Goal: Contribute content

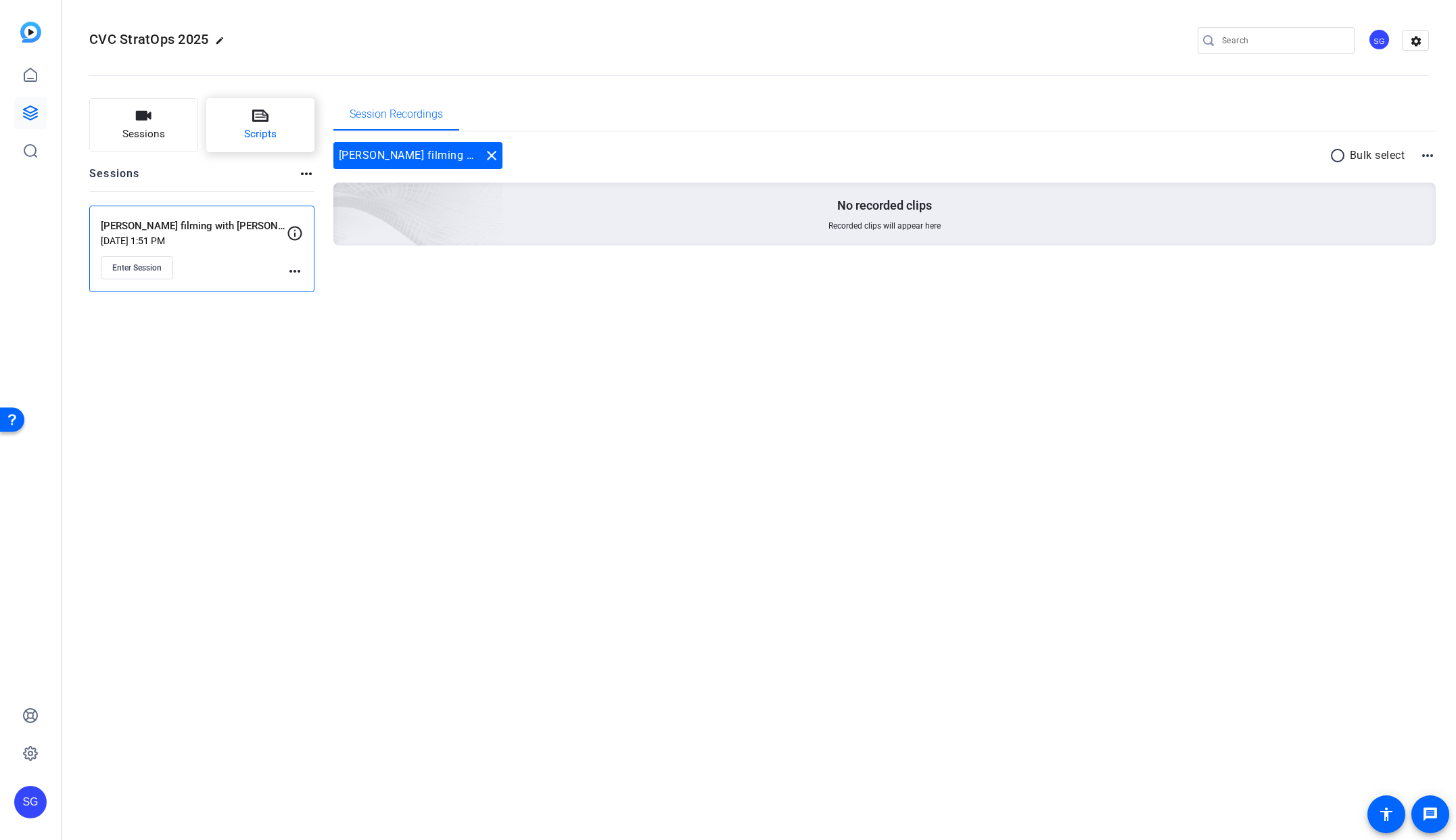
click at [278, 128] on button "Scripts" at bounding box center [260, 125] width 109 height 54
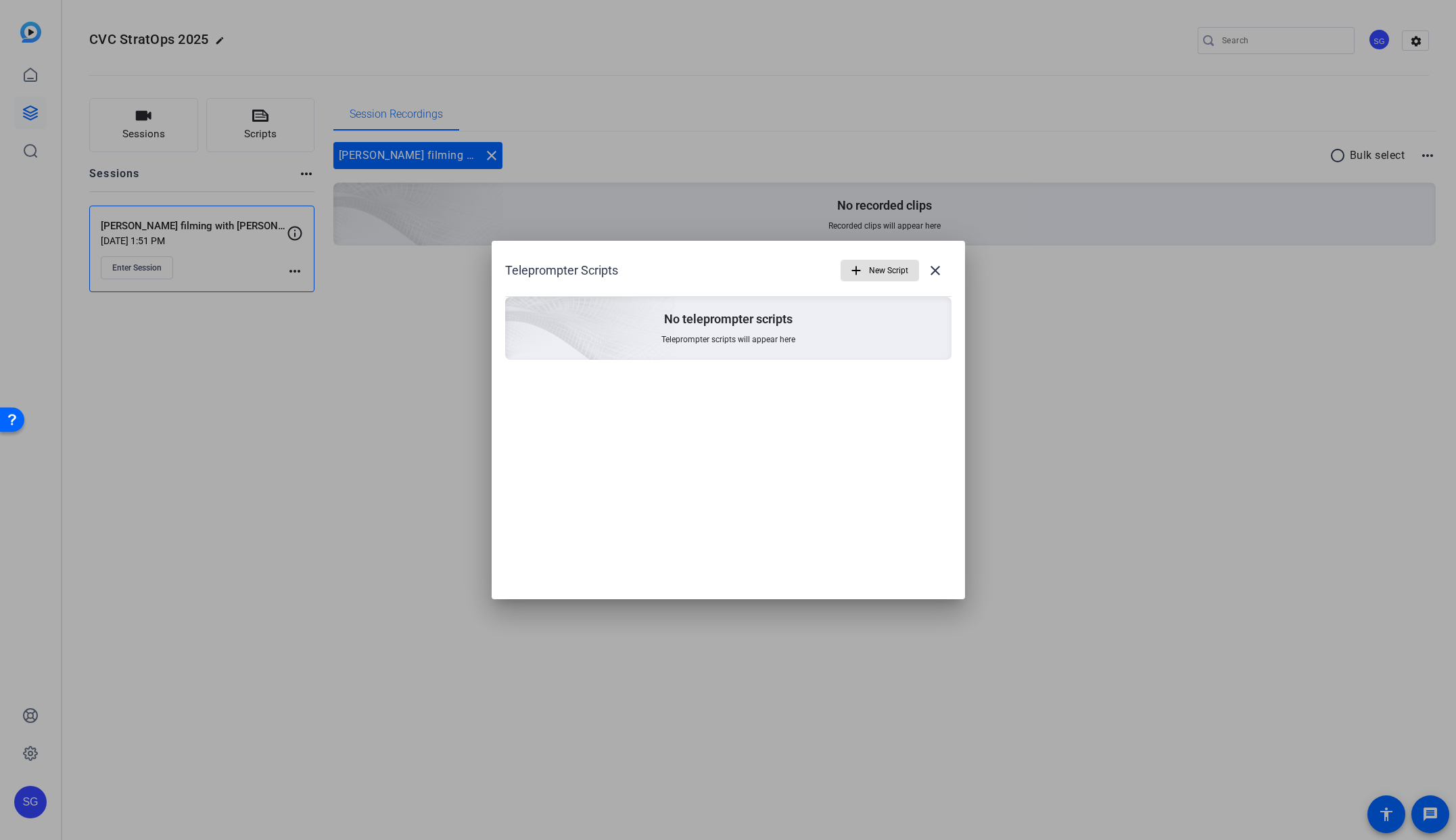
click at [0, 0] on span "button" at bounding box center [0, 0] width 0 height 0
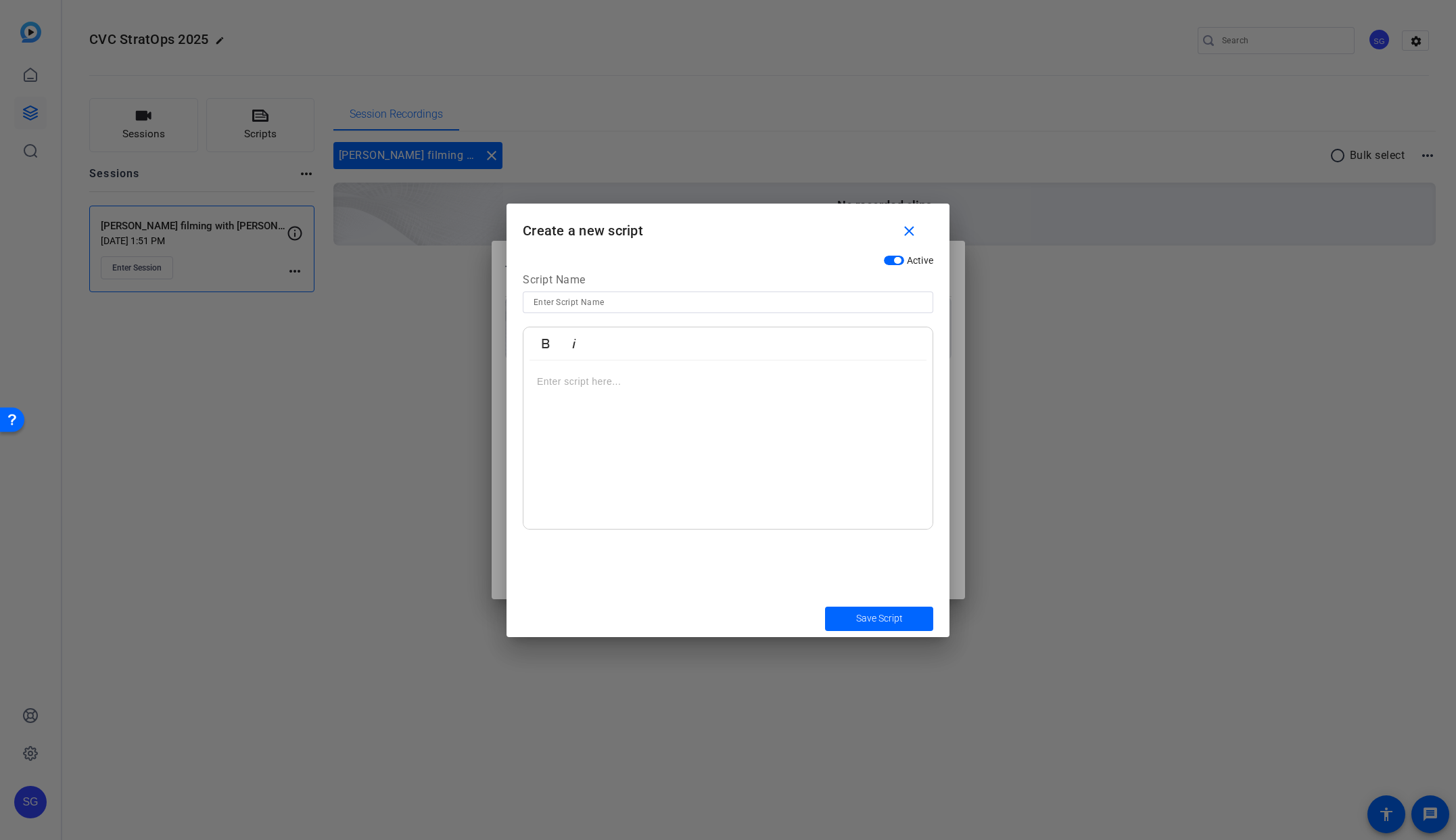
click at [0, 0] on input at bounding box center [0, 0] width 0 height 0
type input "Asplundh CEO Video Script"
click at [0, 0] on div at bounding box center [0, 0] width 0 height 0
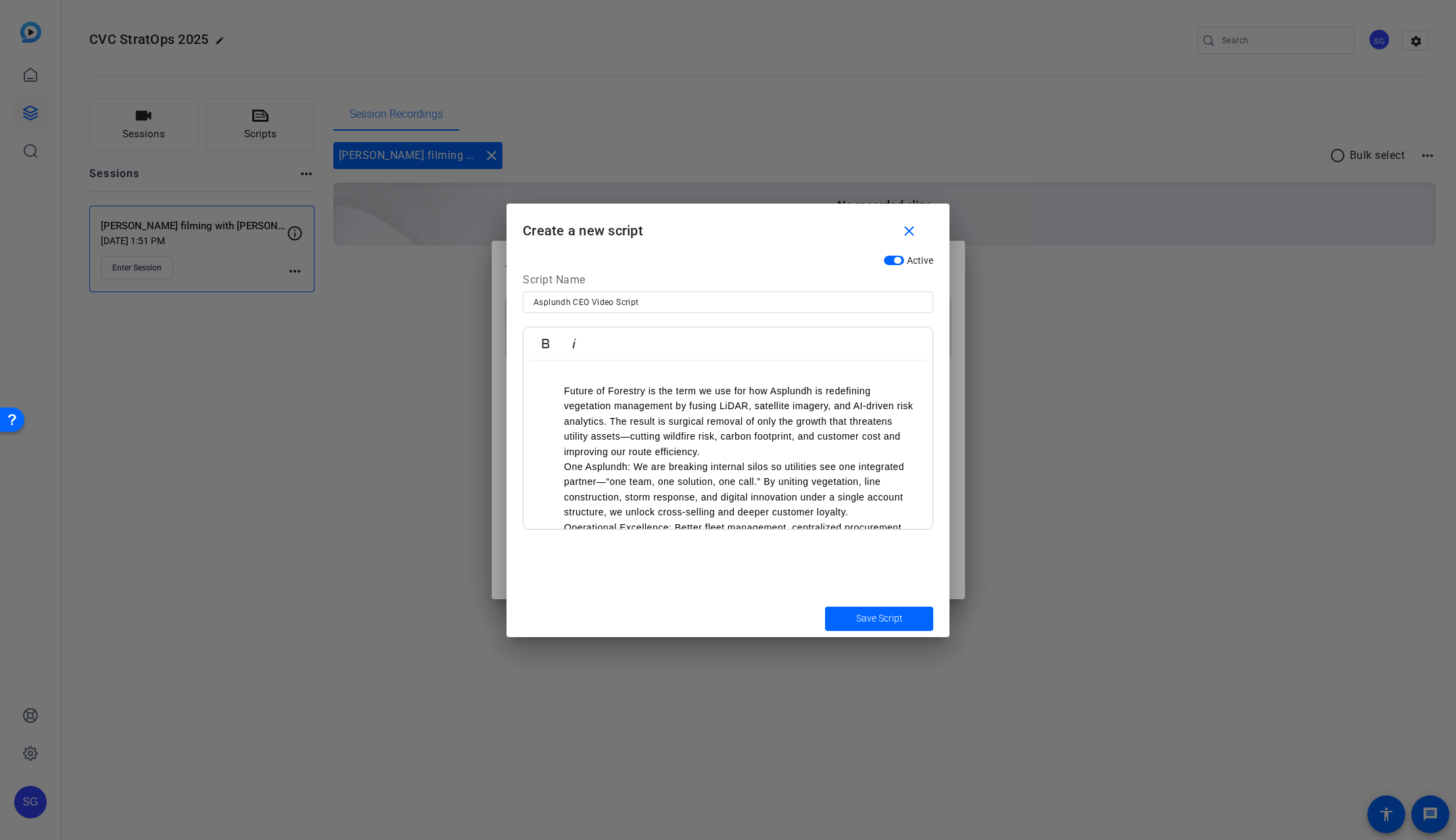
click at [0, 0] on li "One Asplundh: We are breaking internal silos so utilities see one integrated pa…" at bounding box center [0, 0] width 0 height 0
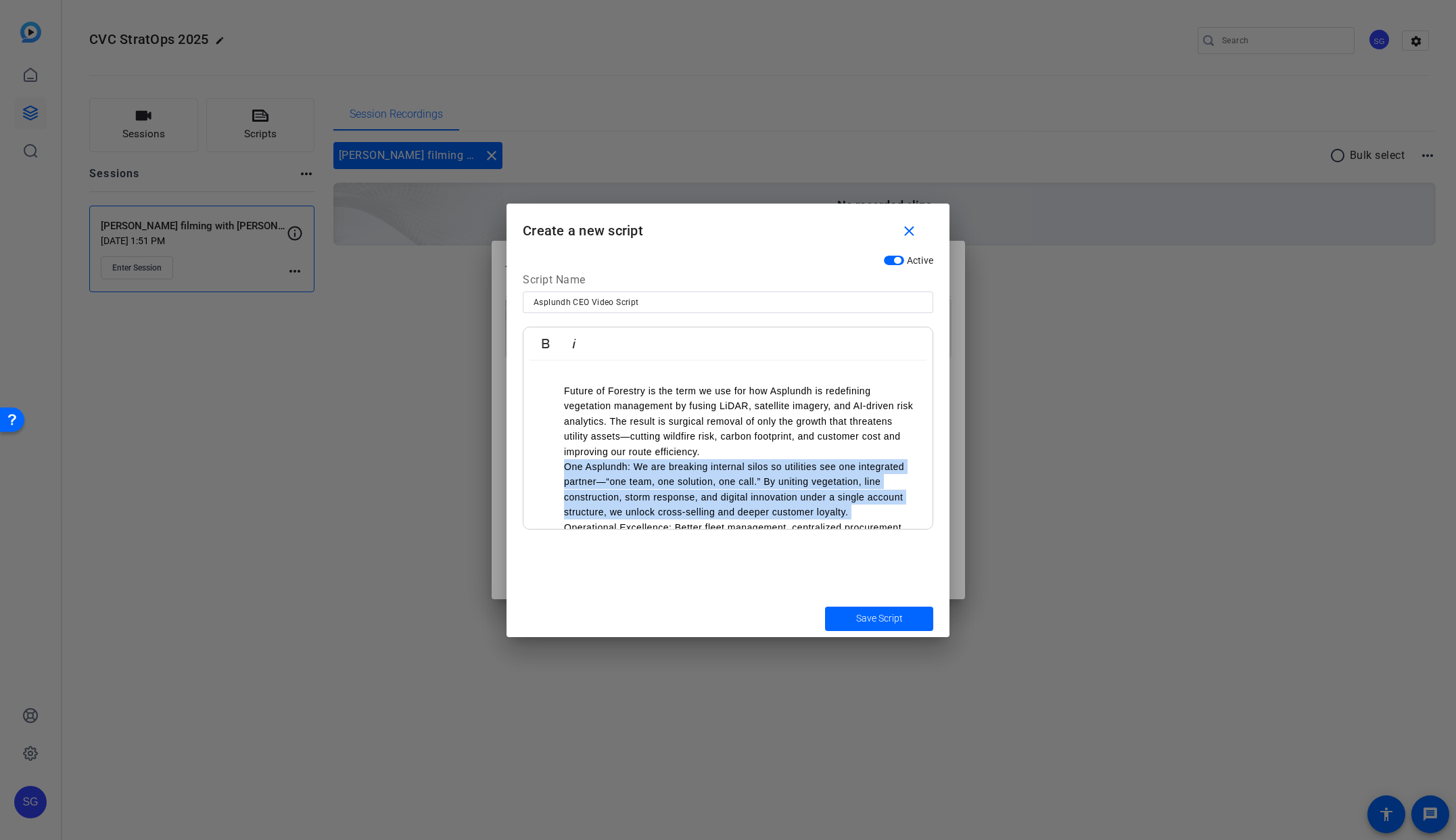
click at [0, 0] on li "One Asplundh: We are breaking internal silos so utilities see one integrated pa…" at bounding box center [0, 0] width 0 height 0
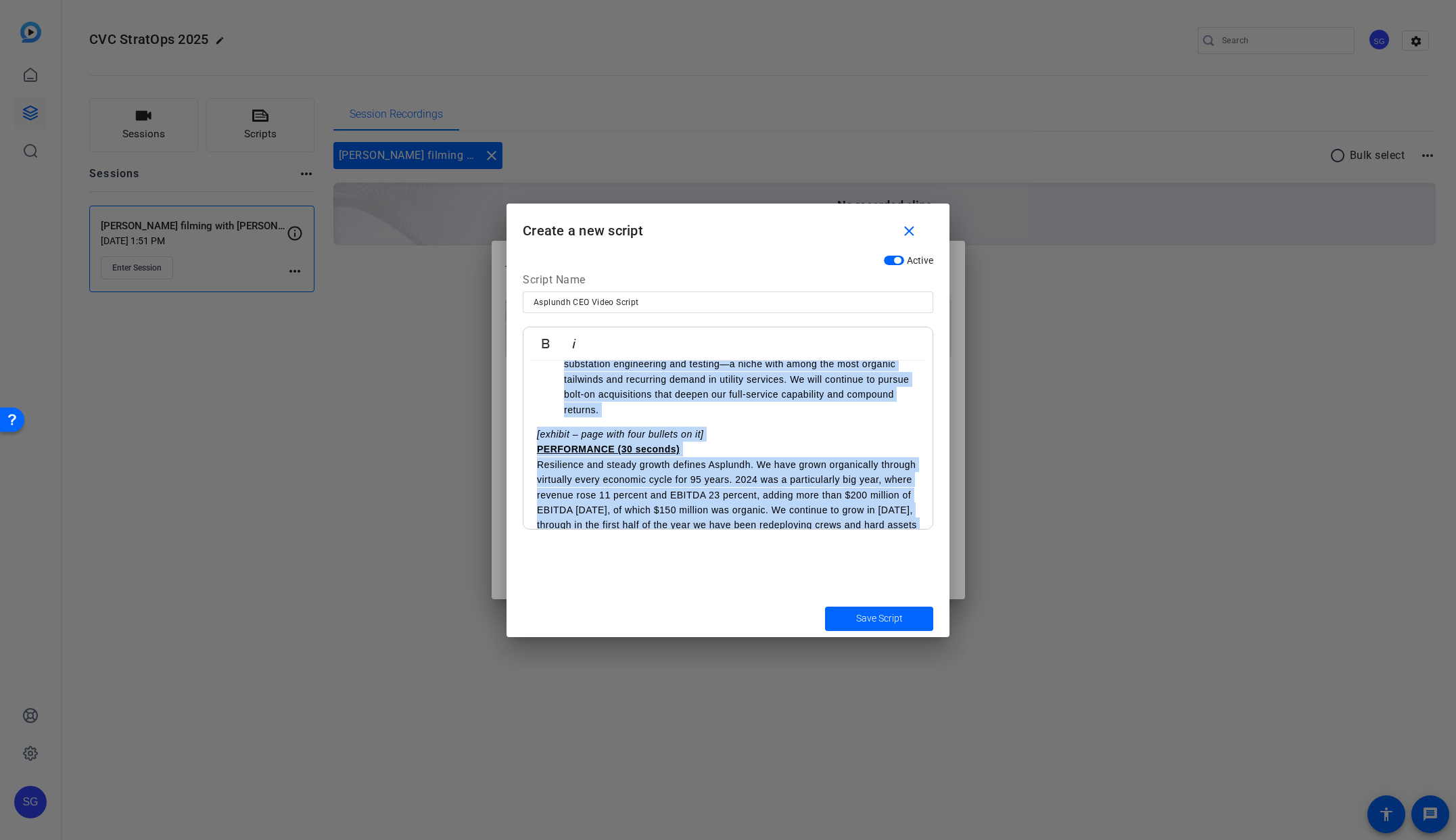
scroll to position [413, 0]
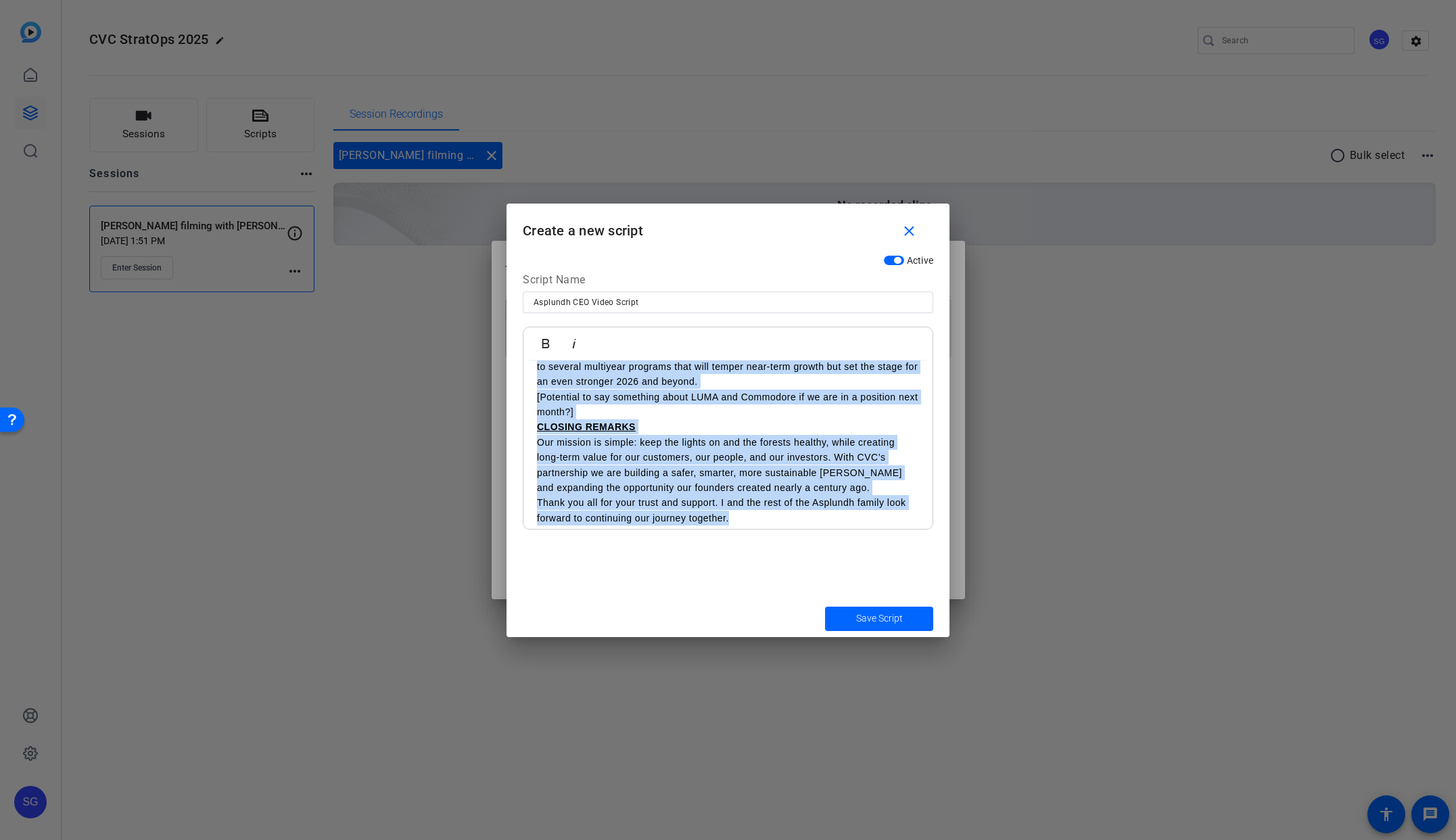
drag, startPoint x: 553, startPoint y: 384, endPoint x: 852, endPoint y: 735, distance: 461.1
click at [852, 735] on div "Teleprompter Scripts add New Script close No teleprompter scripts Teleprompter …" at bounding box center [728, 420] width 1456 height 840
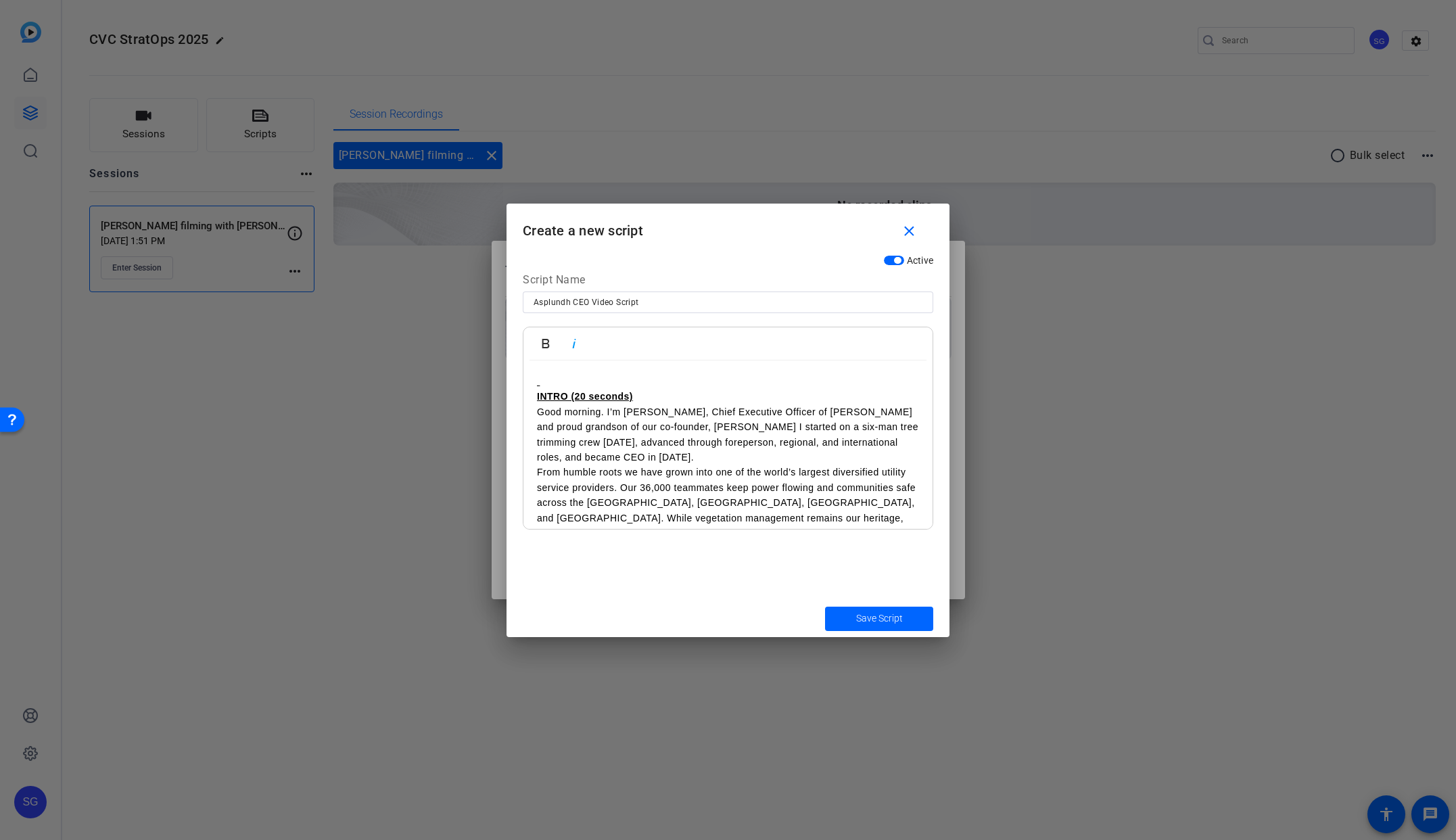
scroll to position [77, 0]
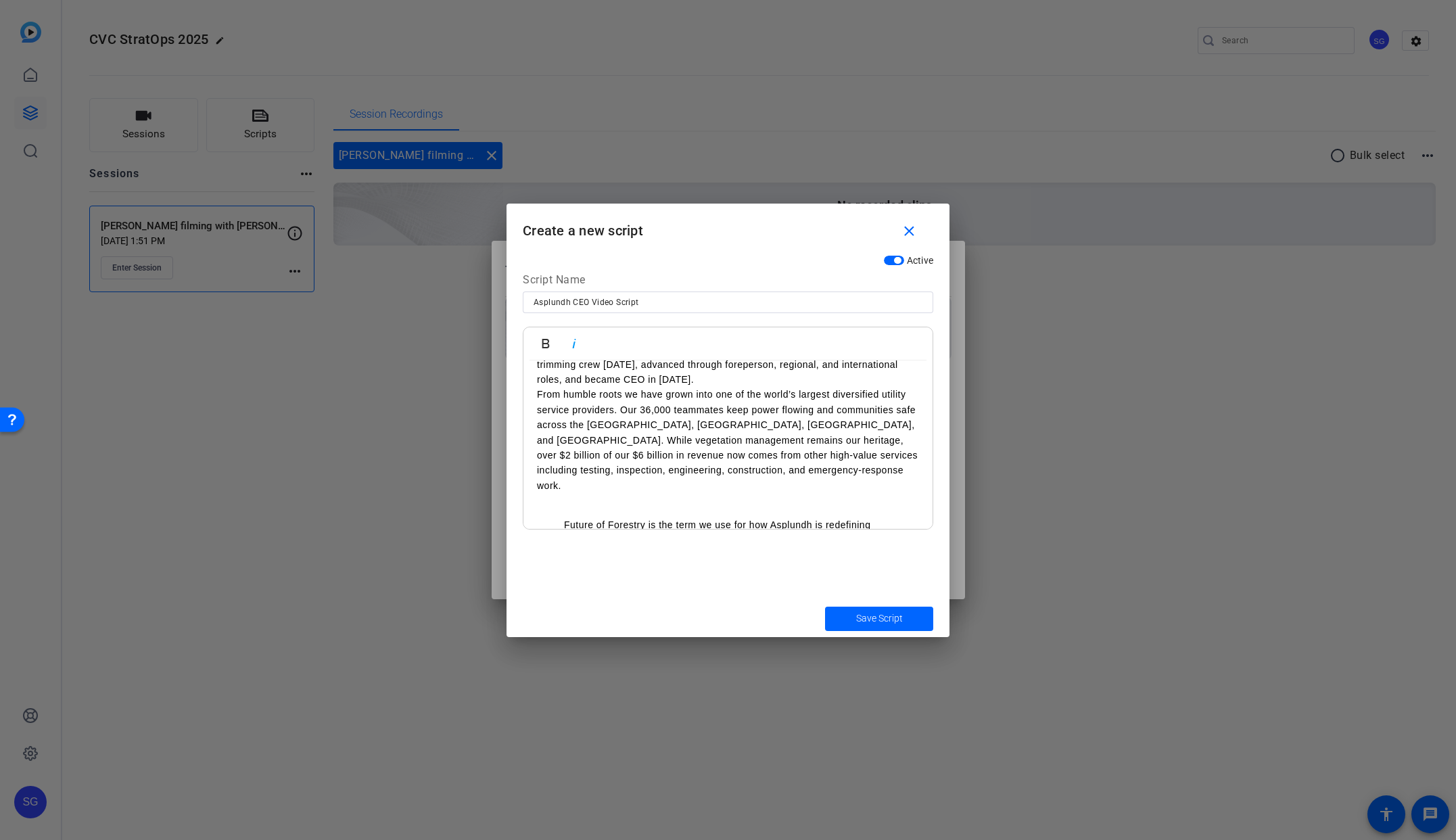
click at [232, 57] on p at bounding box center [119, 57] width 228 height 0
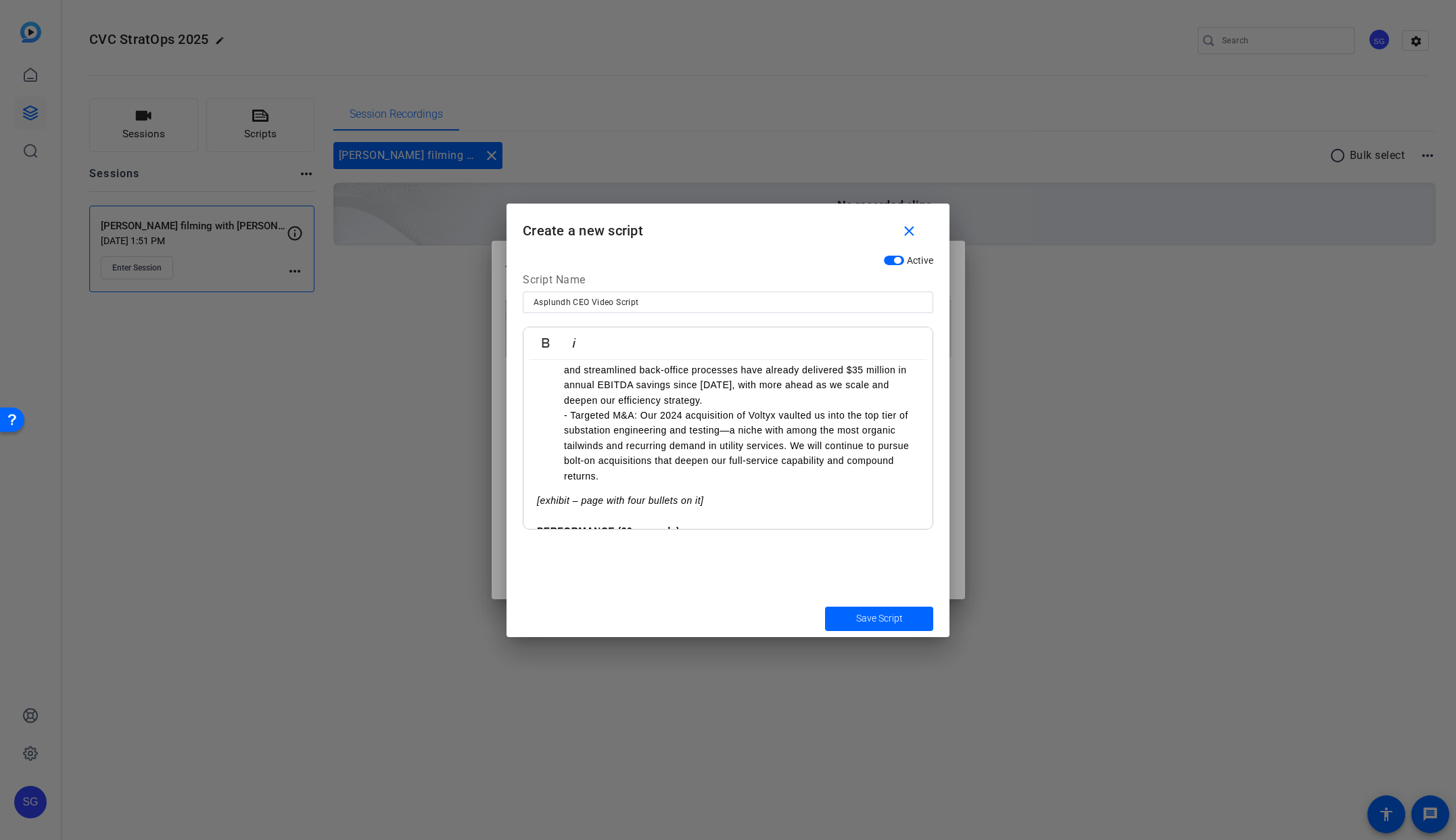
scroll to position [636, 0]
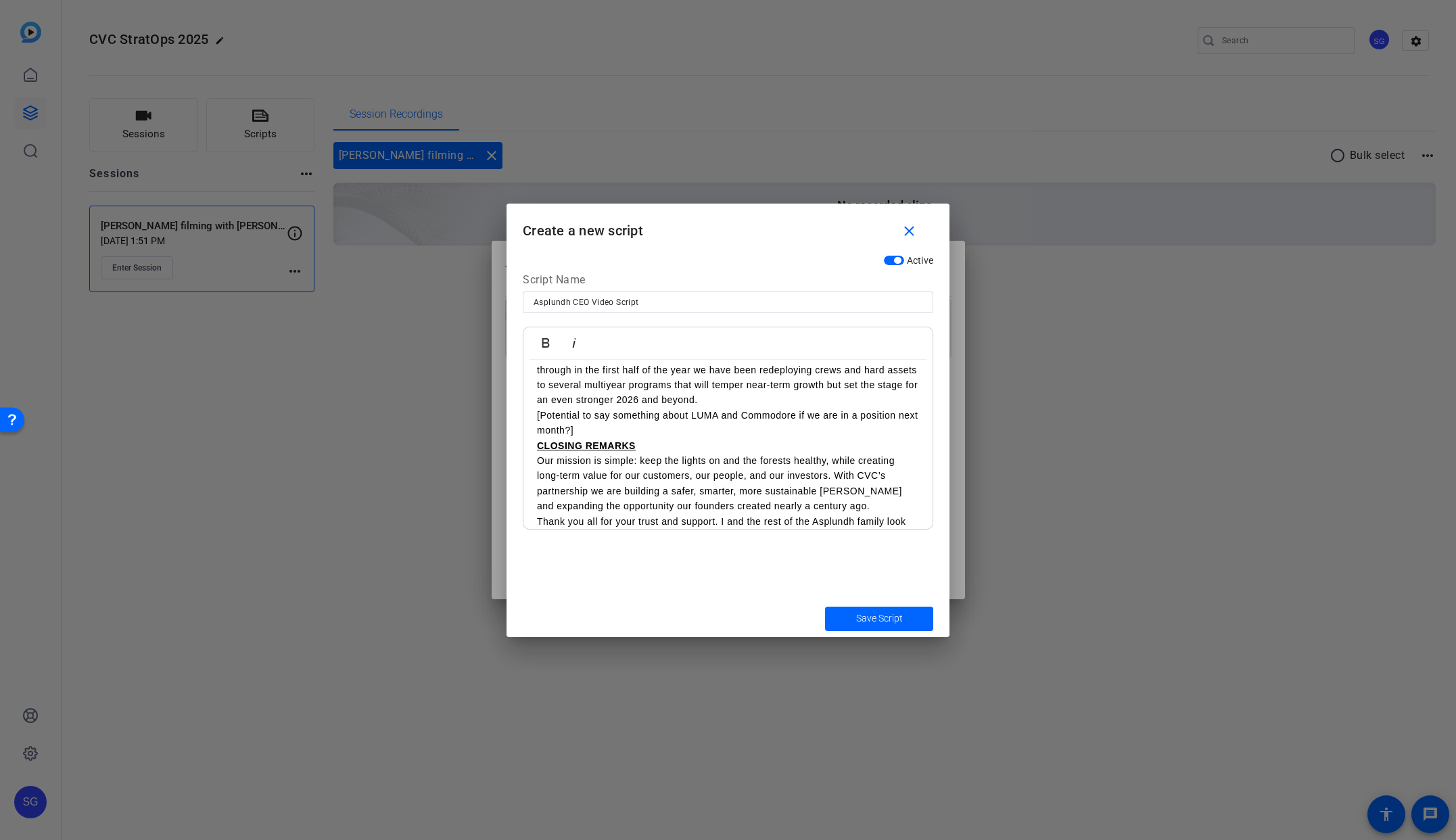
click at [613, 408] on p "[Potential to say something about LUMA and Commodore if we are in a position ne…" at bounding box center [728, 423] width 382 height 30
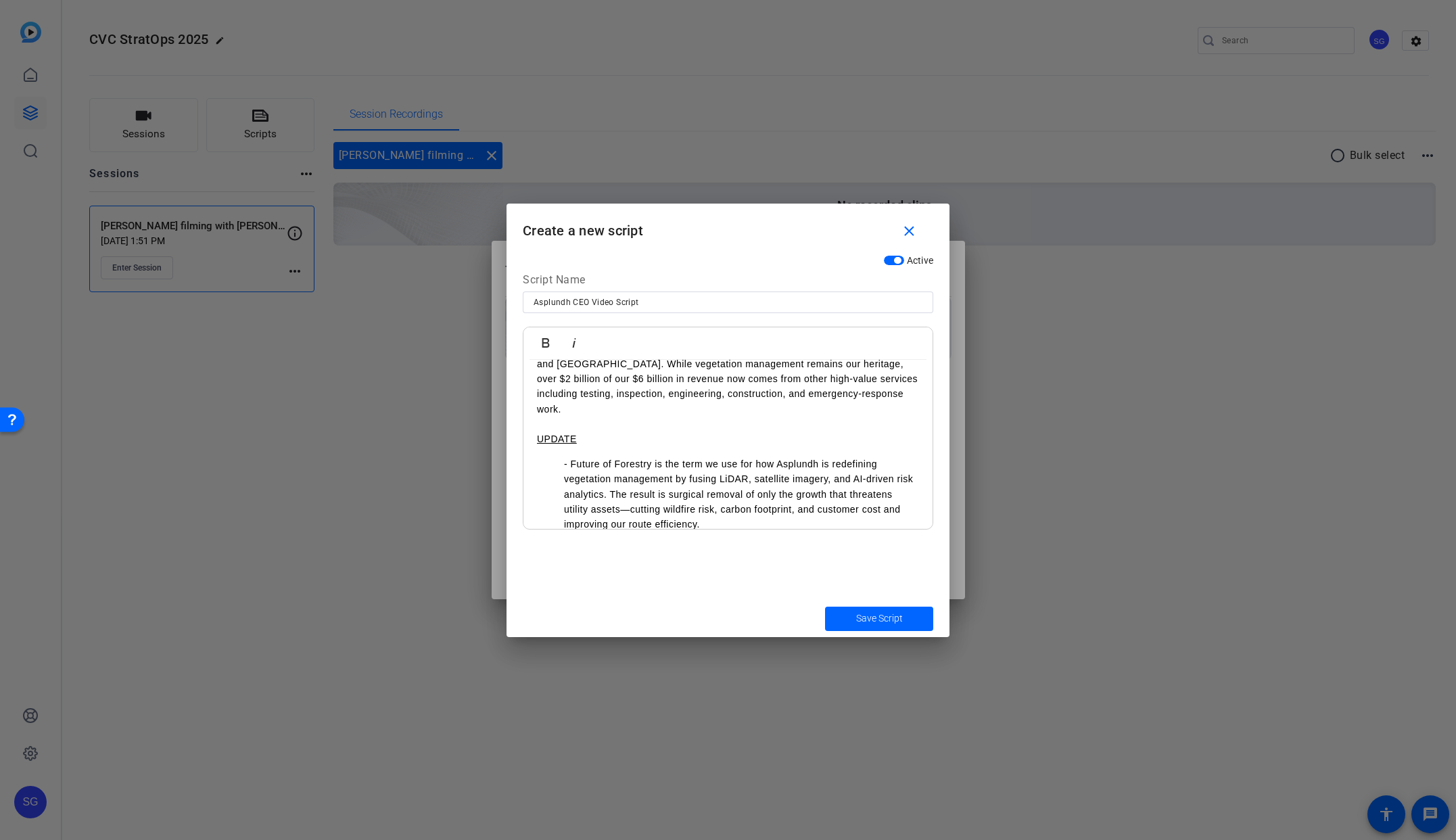
scroll to position [157, 0]
drag, startPoint x: 592, startPoint y: 414, endPoint x: 512, endPoint y: 418, distance: 80.1
click at [0, 0] on div "Active Script Name [PERSON_NAME] CEO Video Script Bold Italic INTRO (20 seconds…" at bounding box center [0, 0] width 0 height 0
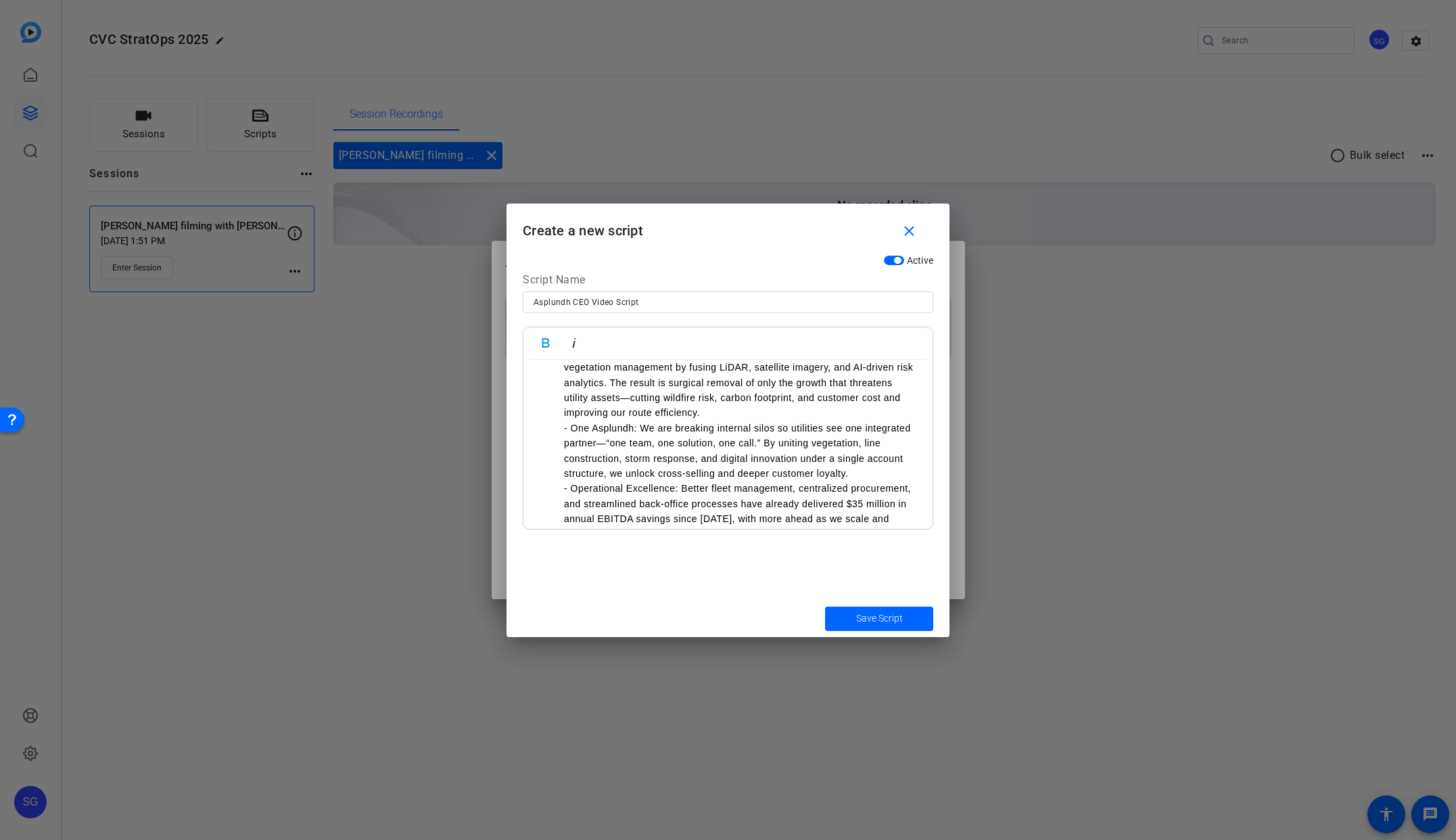
scroll to position [651, 0]
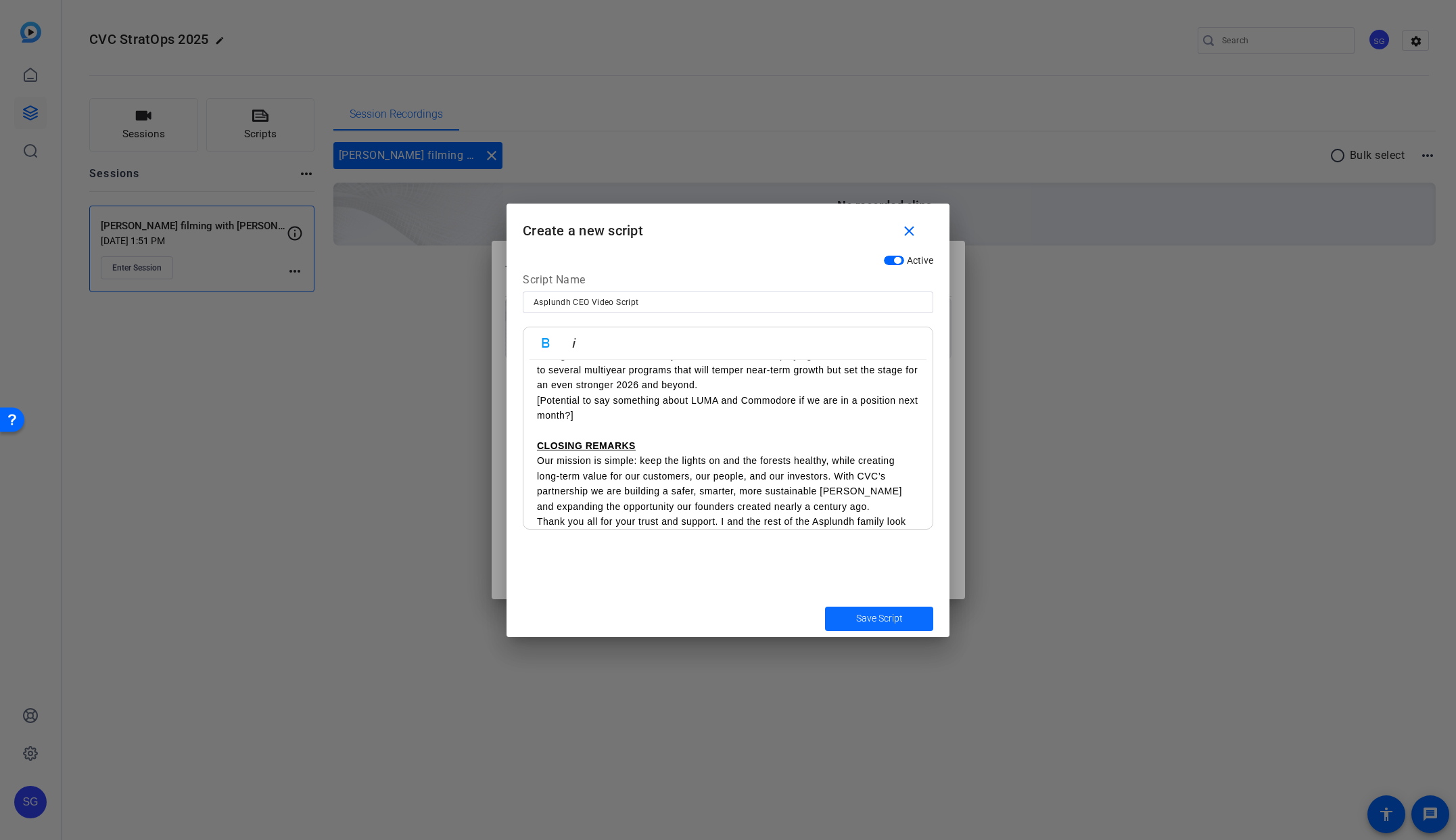
click at [0, 0] on span "Save Script" at bounding box center [0, 0] width 0 height 0
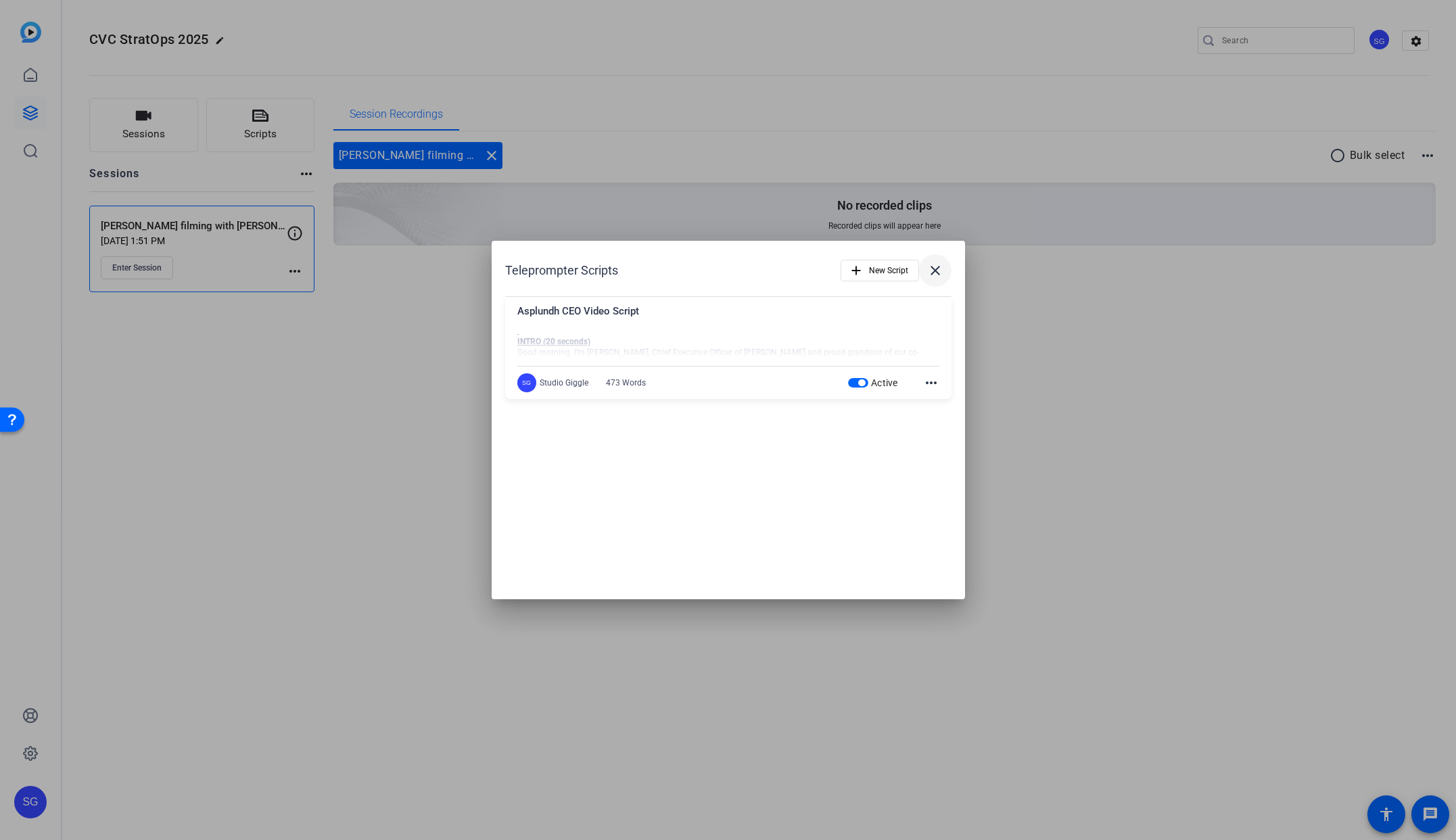
click at [0, 0] on mat-icon "close" at bounding box center [0, 0] width 0 height 0
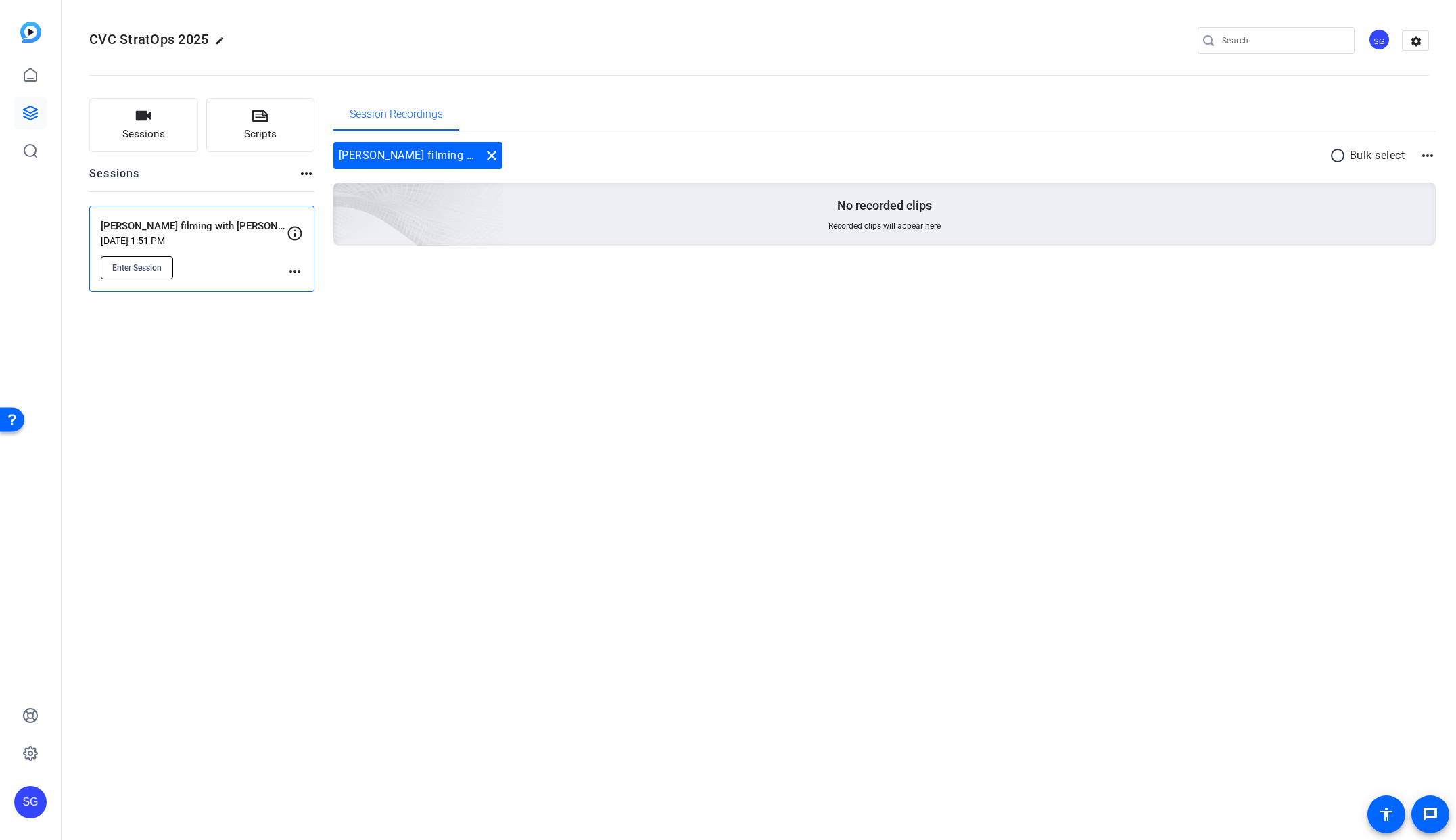
click at [156, 272] on button "Enter Session" at bounding box center [136, 267] width 73 height 23
click at [315, 382] on div "CVC StratOps 2025 edit SG settings Sessions Scripts Sessions more_horiz [PERSON…" at bounding box center [759, 420] width 1394 height 840
